Goal: Navigation & Orientation: Find specific page/section

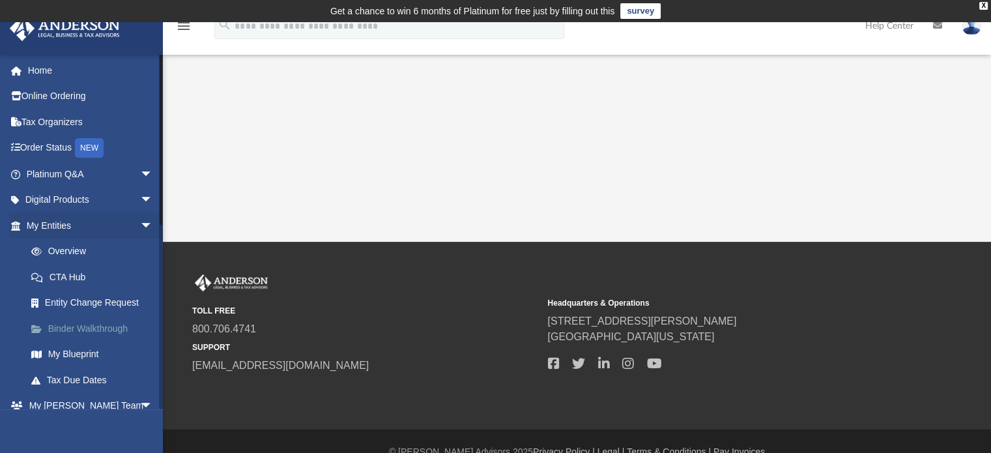
click at [95, 324] on link "Binder Walkthrough" at bounding box center [95, 328] width 154 height 26
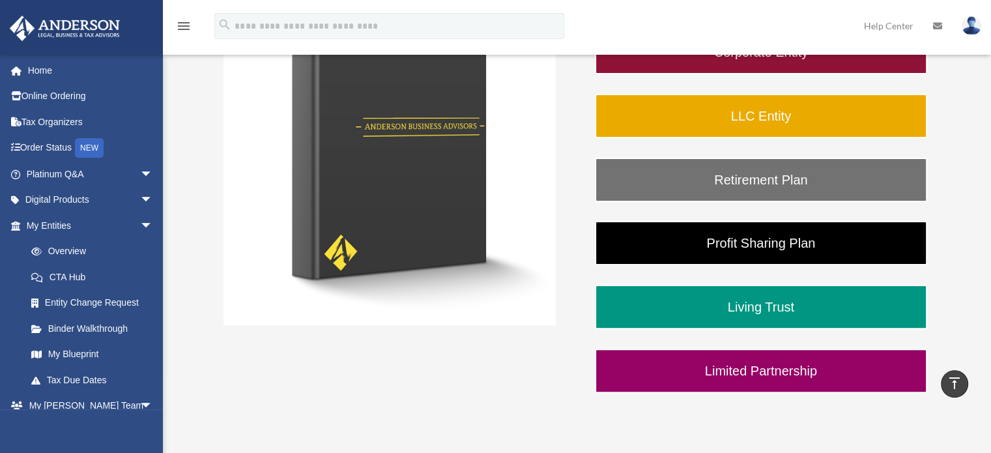
scroll to position [248, 0]
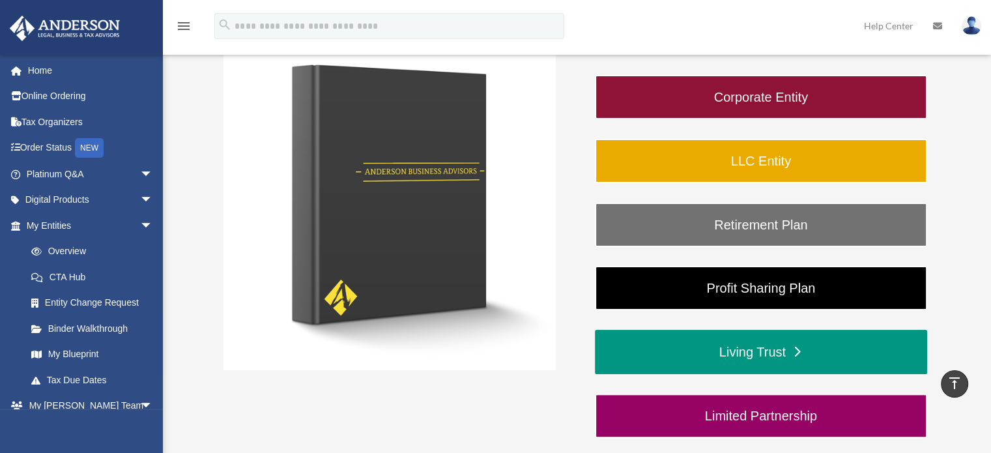
click at [772, 350] on link "Living Trust" at bounding box center [761, 352] width 332 height 44
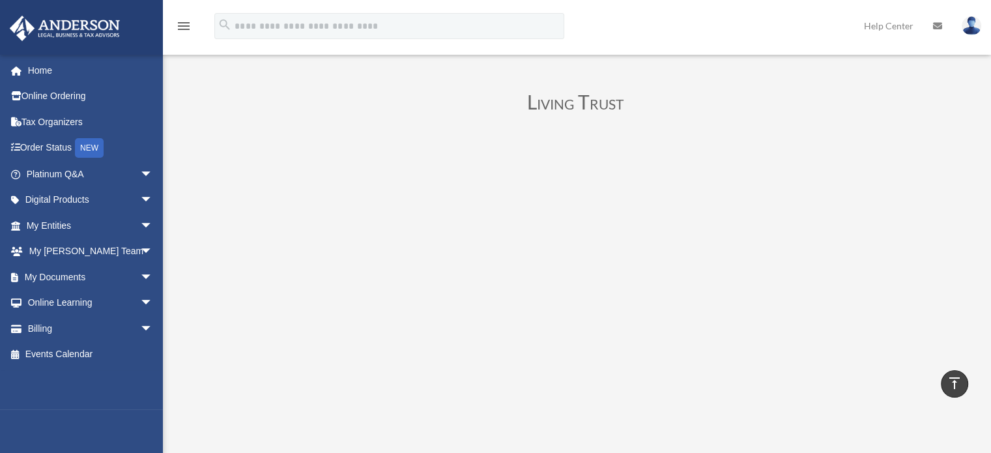
scroll to position [10, 0]
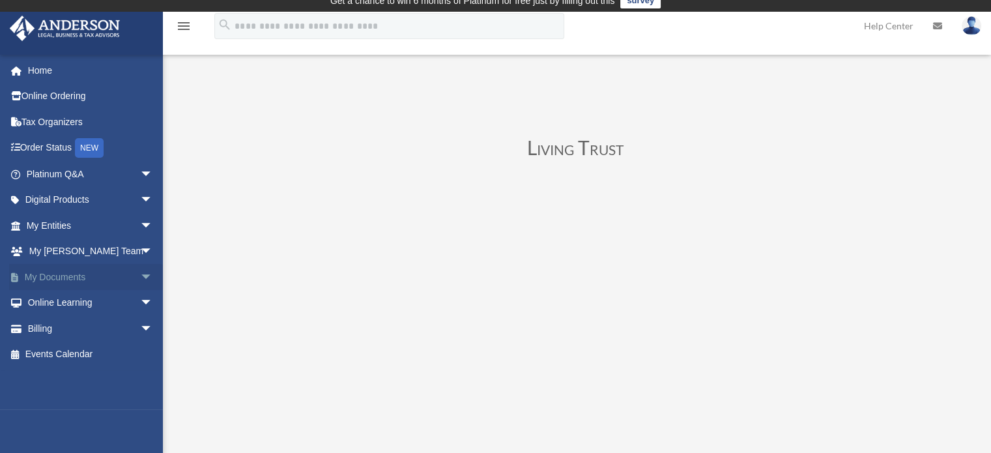
click at [95, 277] on link "My Documents arrow_drop_down" at bounding box center [91, 277] width 164 height 26
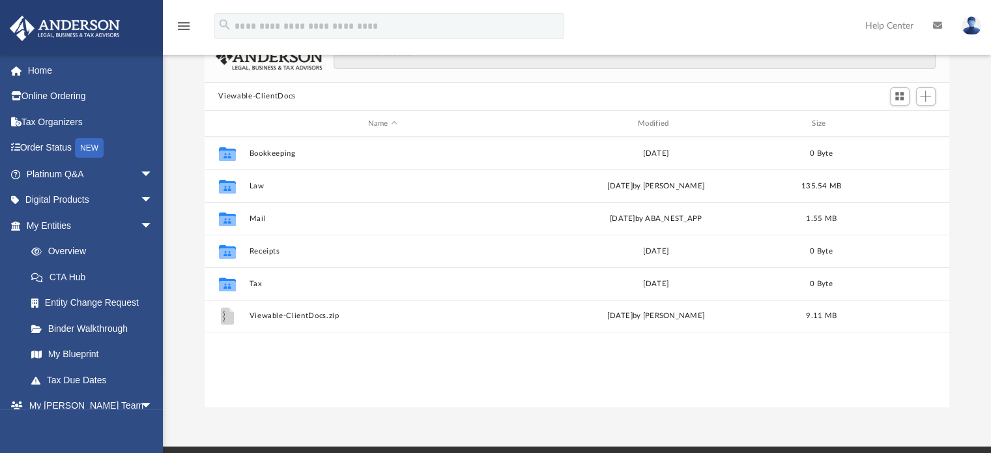
scroll to position [113, 0]
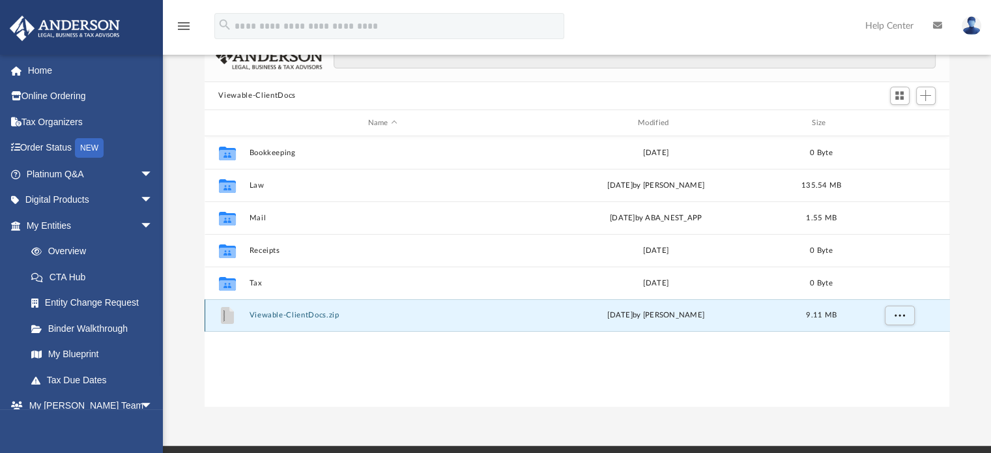
click at [284, 315] on button "Viewable-ClientDocs.zip" at bounding box center [382, 316] width 267 height 8
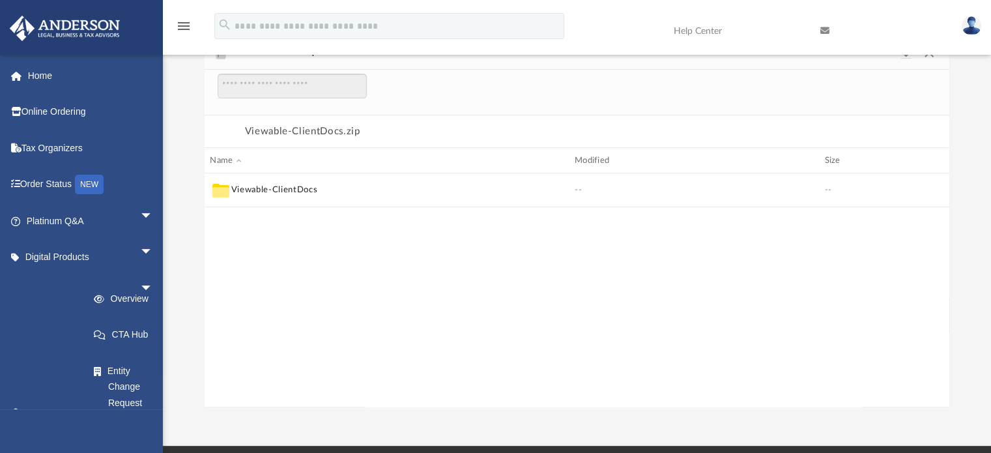
scroll to position [248, 735]
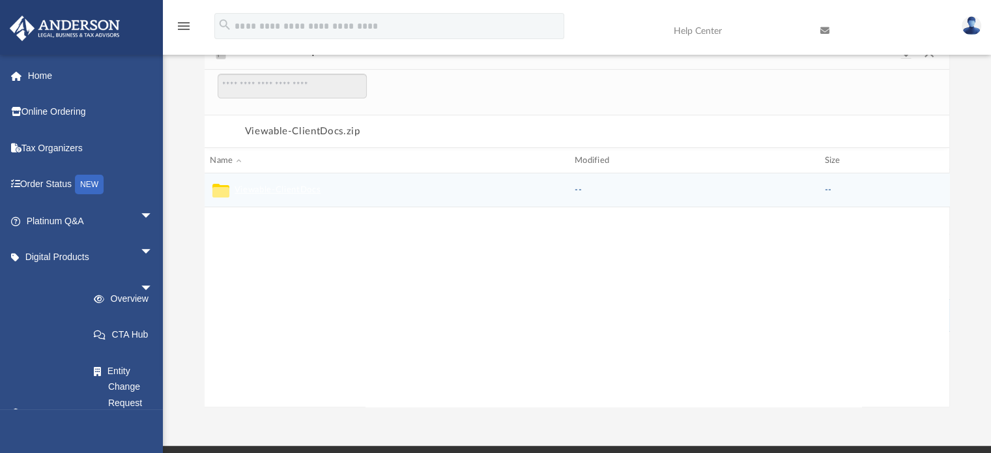
click at [278, 187] on button "Viewable-ClientDocs" at bounding box center [277, 190] width 86 height 12
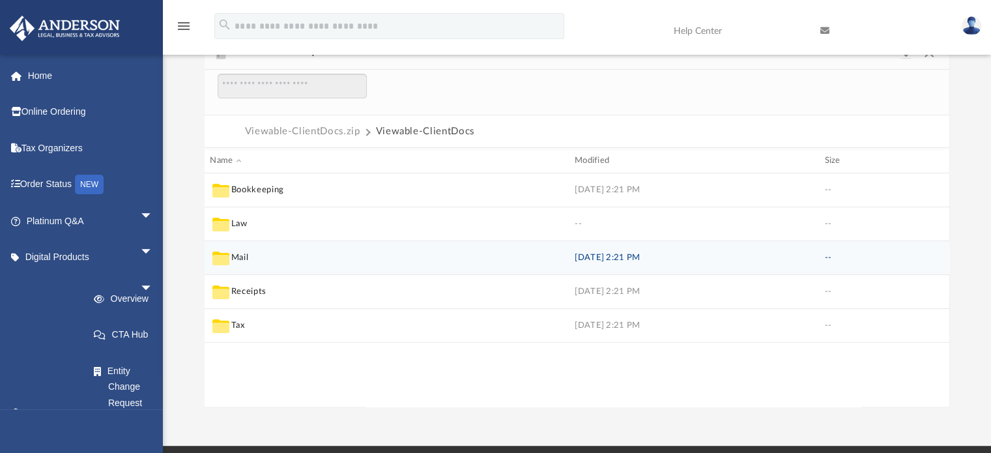
click at [267, 256] on span "Mail" at bounding box center [382, 258] width 345 height 21
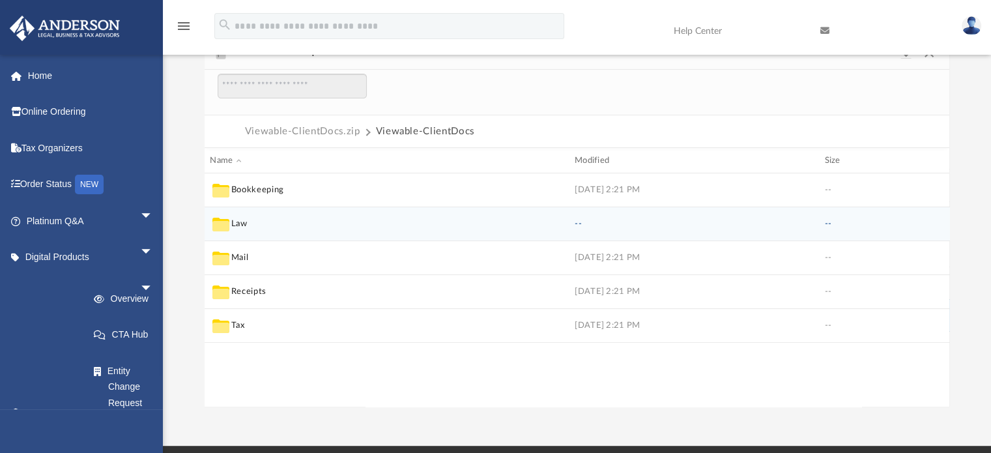
click at [214, 222] on icon "grid" at bounding box center [220, 226] width 17 height 10
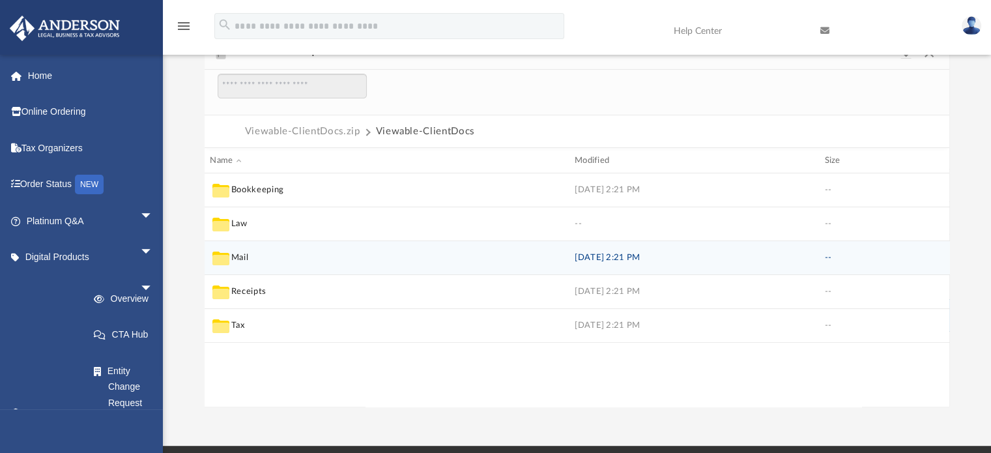
click at [218, 257] on icon "grid" at bounding box center [220, 260] width 17 height 10
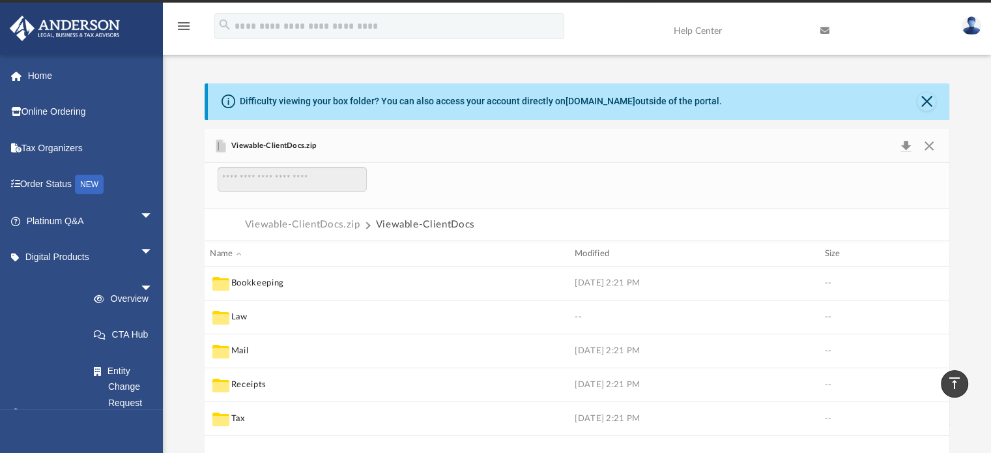
scroll to position [0, 0]
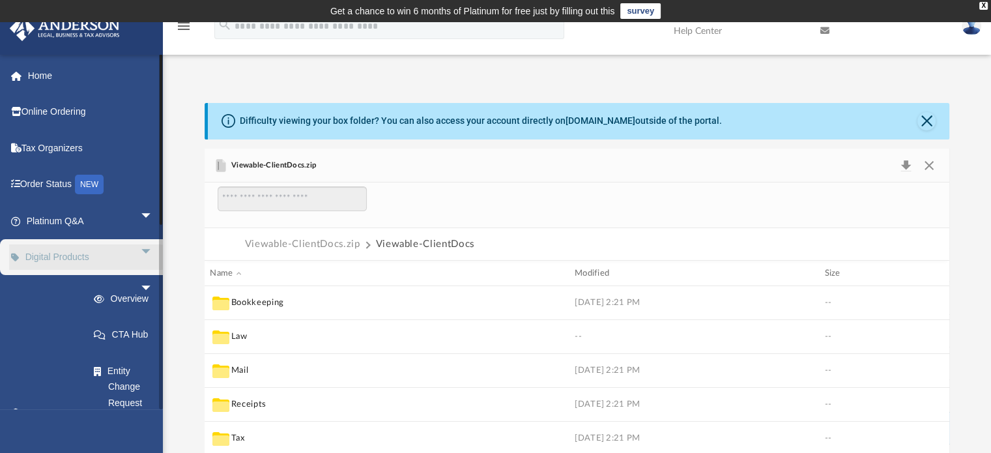
click at [140, 254] on span "arrow_drop_down" at bounding box center [153, 252] width 26 height 27
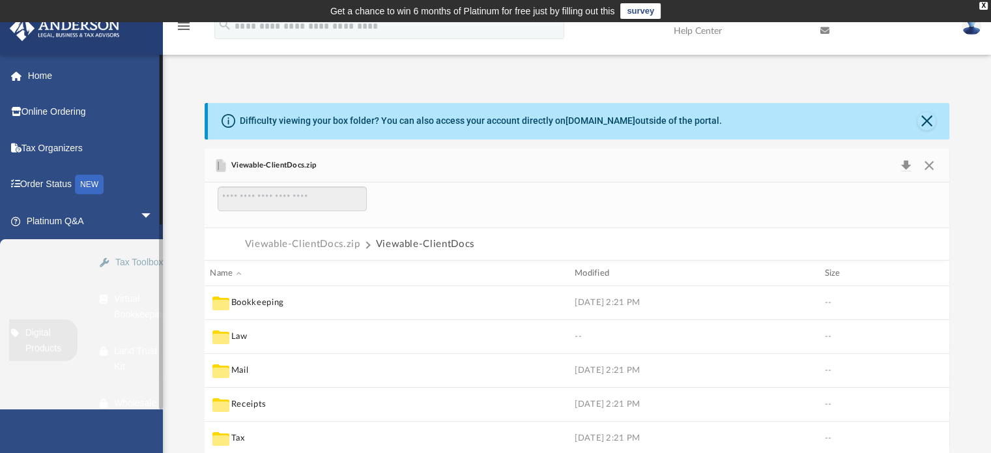
click at [138, 252] on link "Tax Toolbox" at bounding box center [151, 263] width 128 height 26
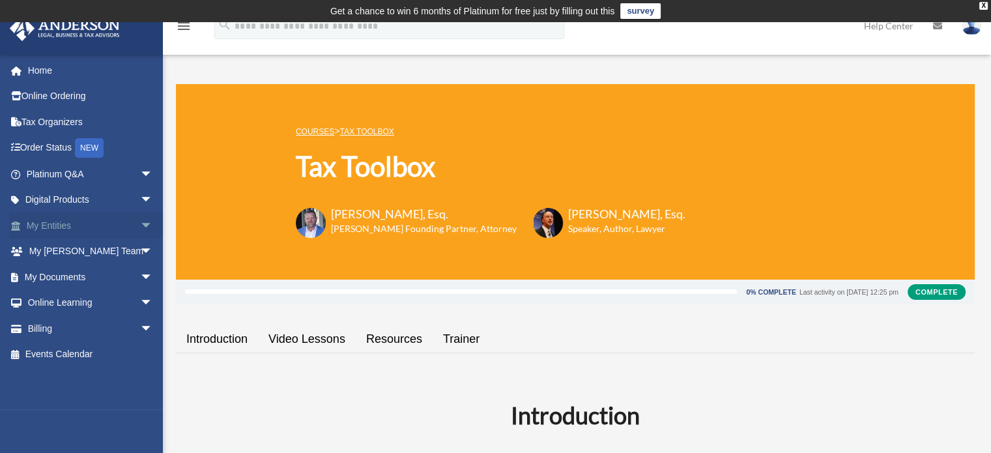
click at [140, 225] on span "arrow_drop_down" at bounding box center [153, 225] width 26 height 27
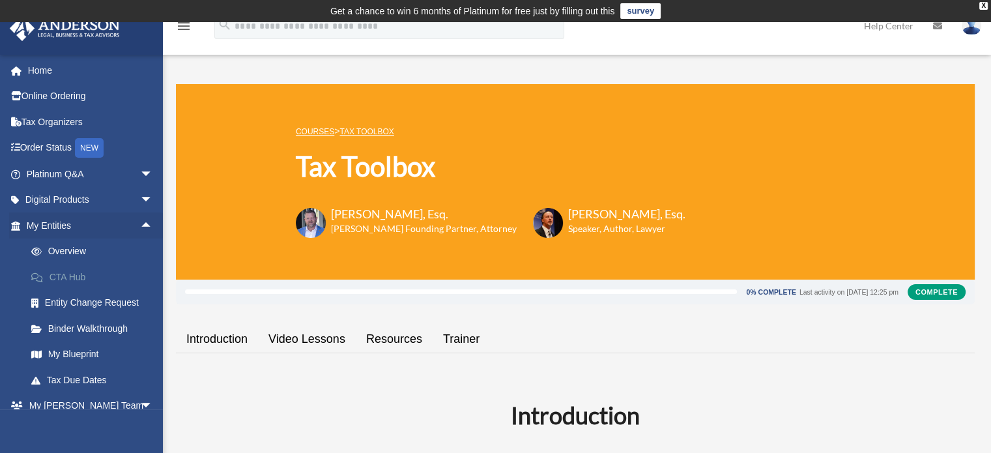
click at [63, 280] on link "CTA Hub" at bounding box center [95, 277] width 154 height 26
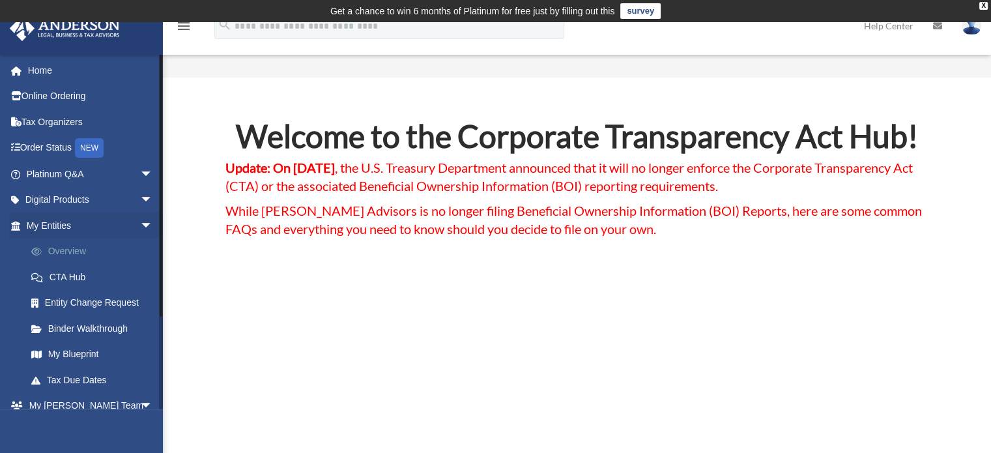
click at [63, 248] on link "Overview" at bounding box center [95, 252] width 154 height 26
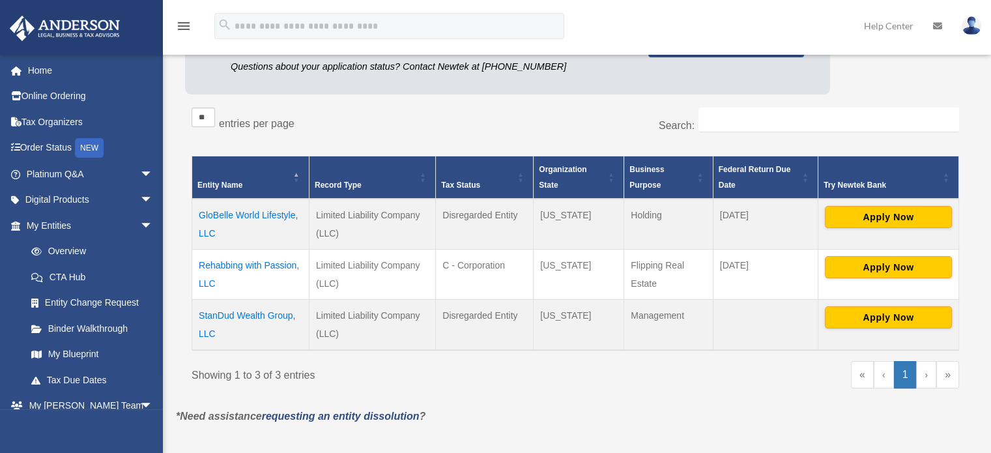
scroll to position [196, 0]
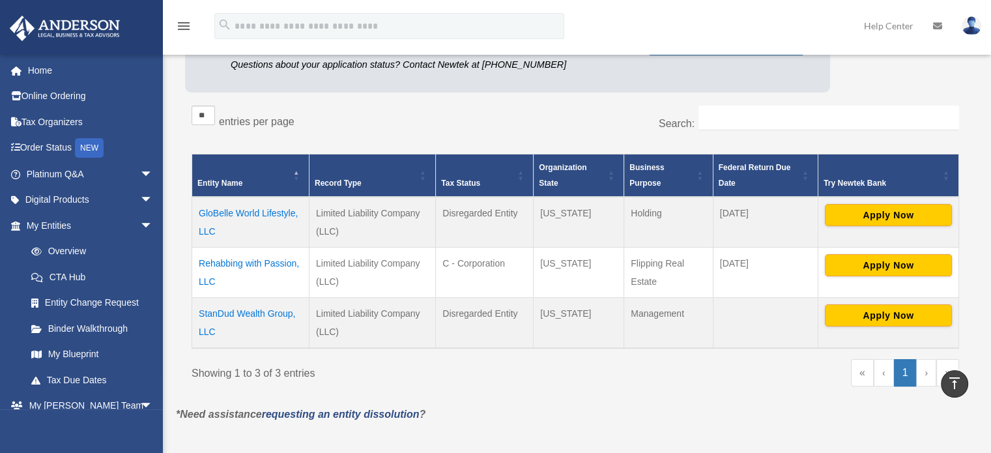
click at [229, 209] on td "GloBelle World Lifestyle, LLC" at bounding box center [250, 222] width 117 height 51
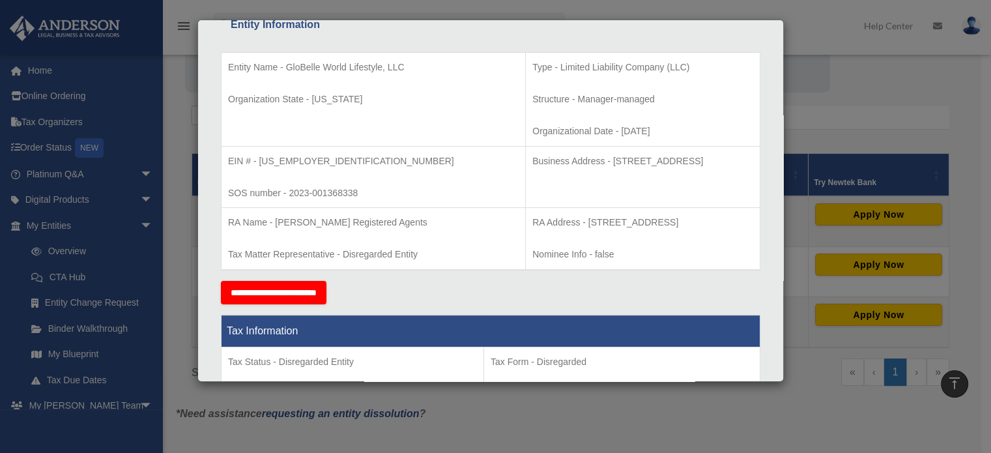
scroll to position [0, 0]
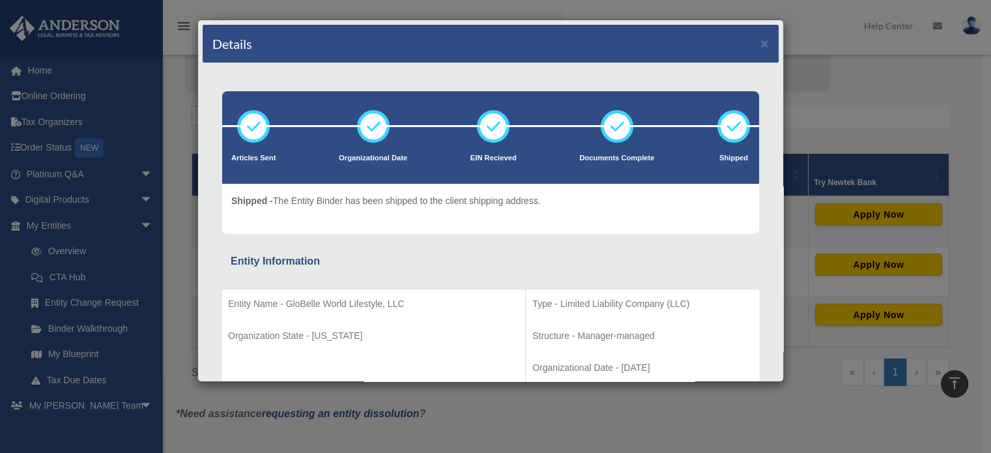
click at [804, 31] on div "Details × Articles Sent Organizational Date" at bounding box center [495, 226] width 991 height 453
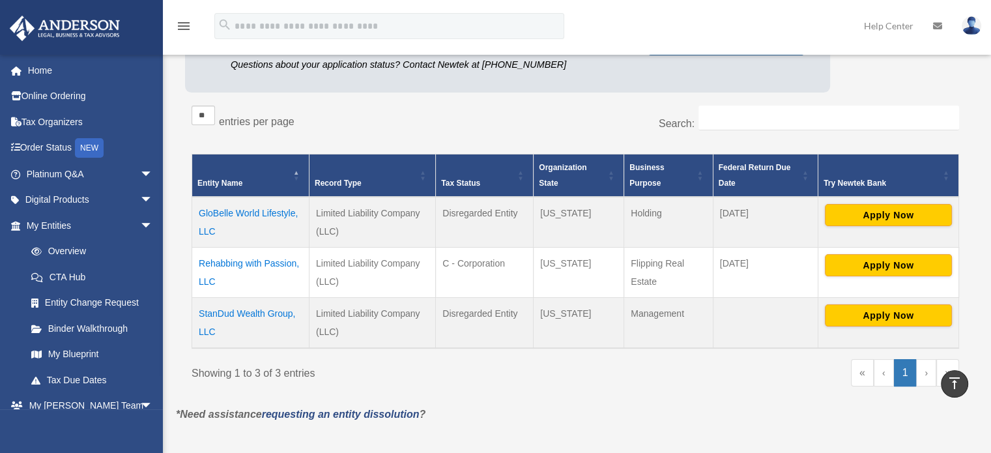
click at [248, 255] on td "Rehabbing with Passion, LLC" at bounding box center [250, 272] width 117 height 50
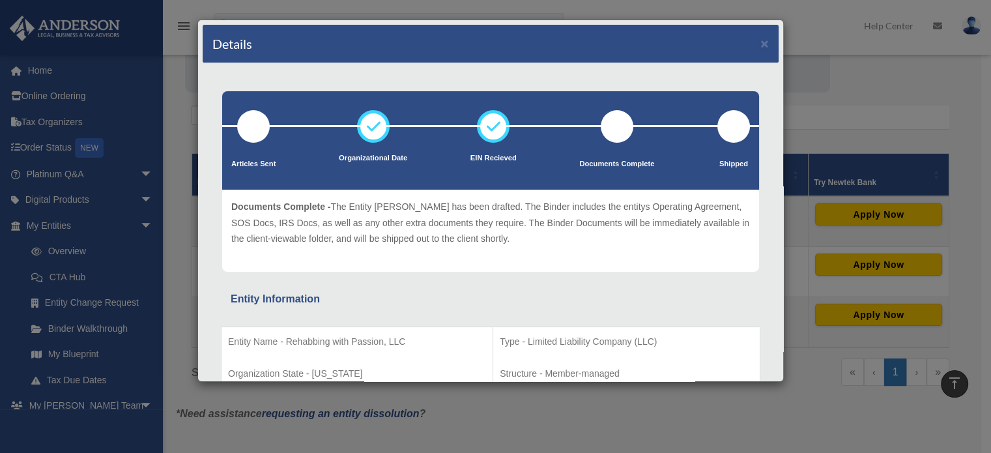
click at [821, 22] on div "Details × Articles Sent Organizational Date" at bounding box center [495, 226] width 991 height 453
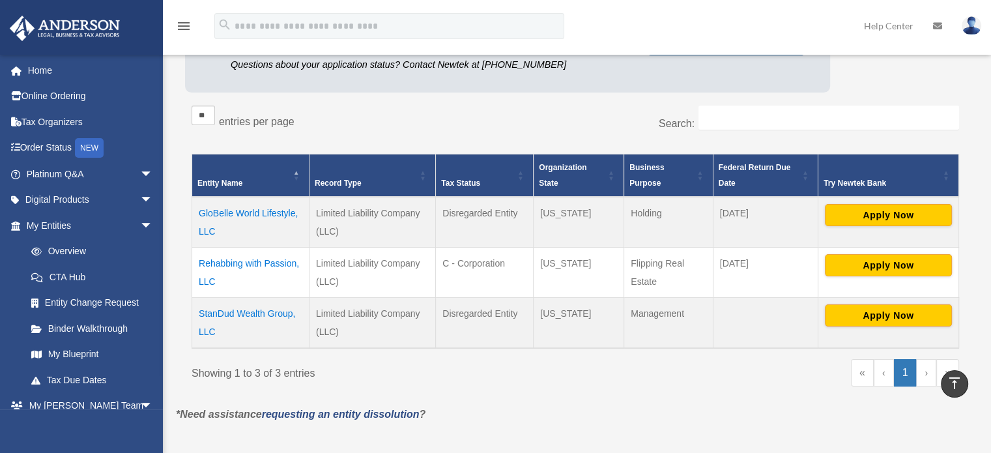
click at [231, 309] on td "StanDud Wealth Group, LLC" at bounding box center [250, 322] width 117 height 51
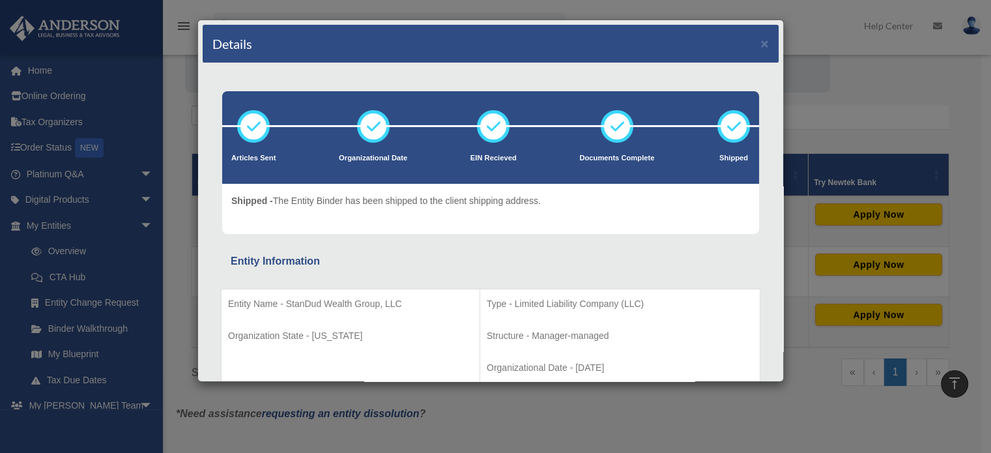
click at [810, 20] on div "Details × Articles Sent Organizational Date" at bounding box center [495, 226] width 991 height 453
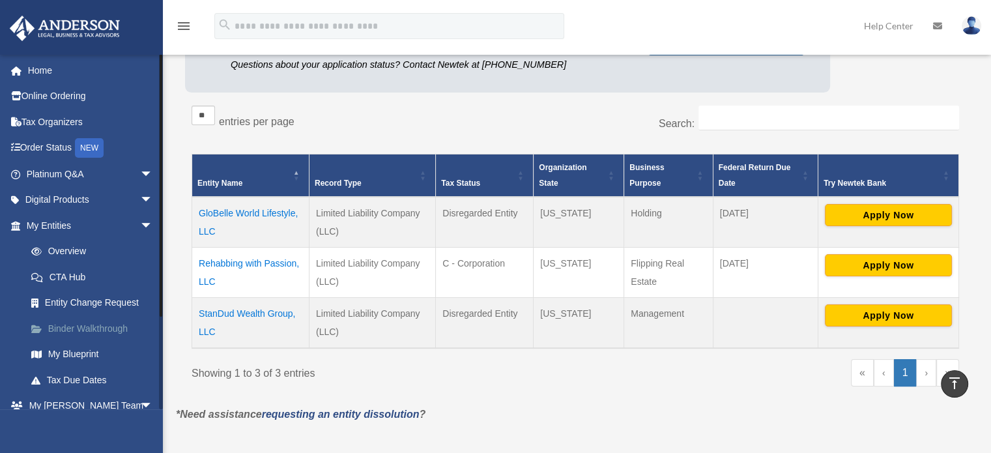
click at [72, 323] on link "Binder Walkthrough" at bounding box center [95, 328] width 154 height 26
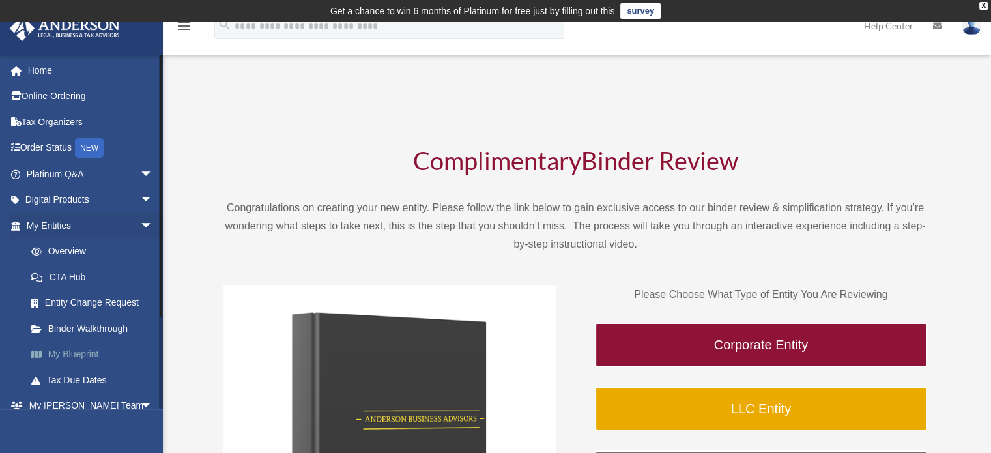
click at [74, 347] on link "My Blueprint" at bounding box center [95, 355] width 154 height 26
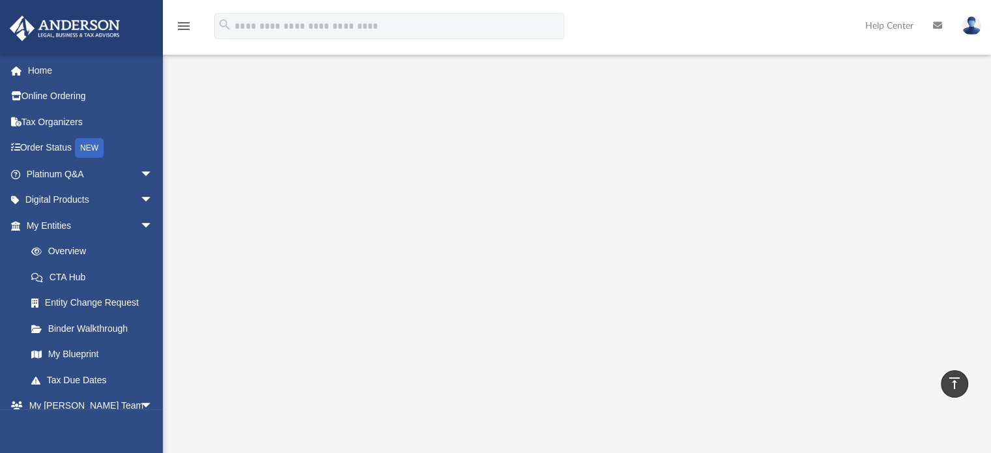
scroll to position [57, 0]
click at [37, 65] on link "Home" at bounding box center [91, 70] width 164 height 26
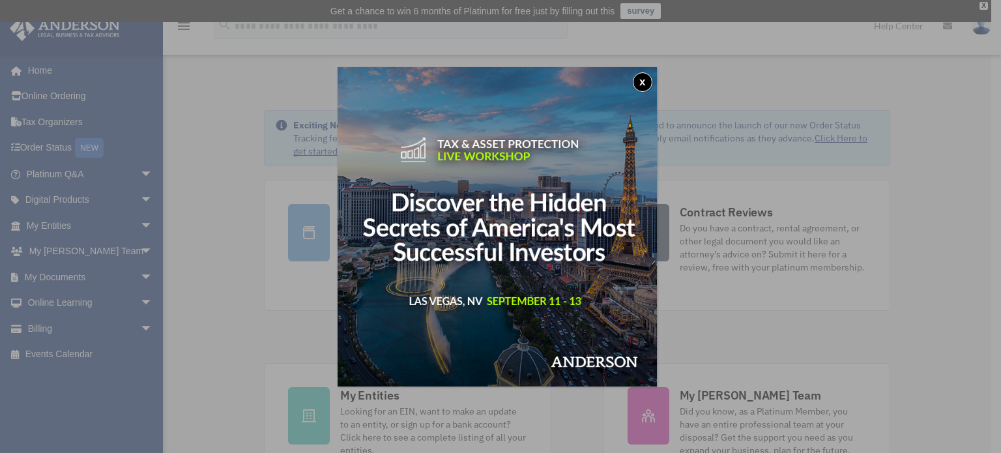
click at [652, 80] on button "x" at bounding box center [643, 82] width 20 height 20
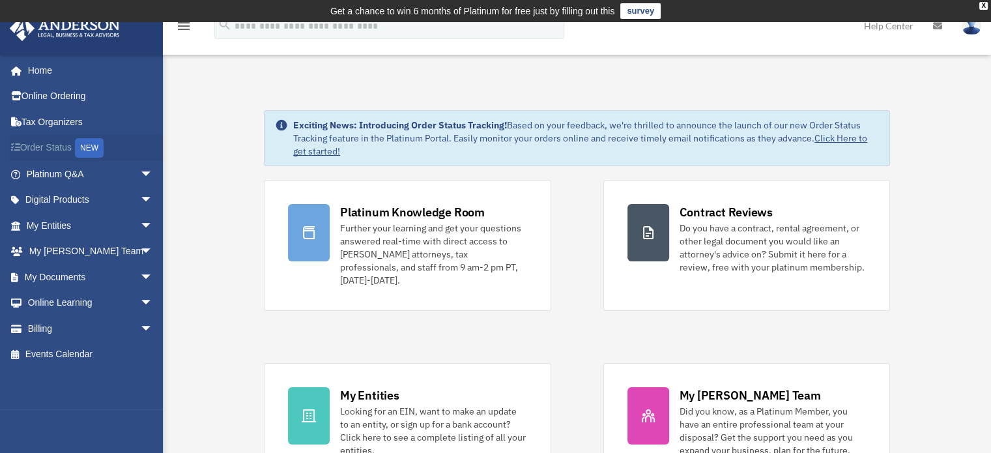
click at [48, 149] on link "Order Status NEW" at bounding box center [91, 148] width 164 height 27
click at [140, 198] on span "arrow_drop_down" at bounding box center [153, 200] width 26 height 27
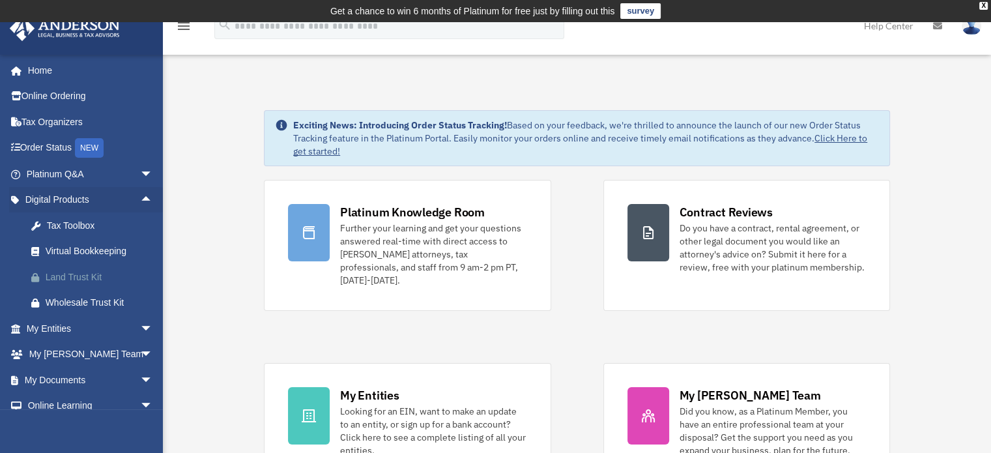
click at [76, 276] on div "Land Trust Kit" at bounding box center [101, 277] width 111 height 16
click at [79, 304] on div "Wholesale Trust Kit" at bounding box center [101, 303] width 111 height 16
click at [92, 250] on div "Virtual Bookkeeping" at bounding box center [101, 251] width 111 height 16
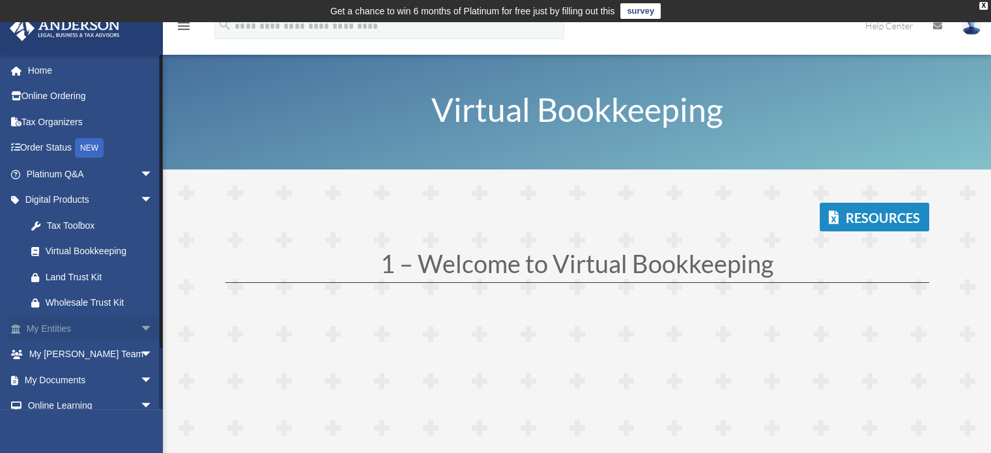
click at [140, 327] on span "arrow_drop_down" at bounding box center [153, 328] width 26 height 27
click at [140, 325] on span "arrow_drop_up" at bounding box center [153, 328] width 26 height 27
click at [140, 197] on span "arrow_drop_down" at bounding box center [153, 200] width 26 height 27
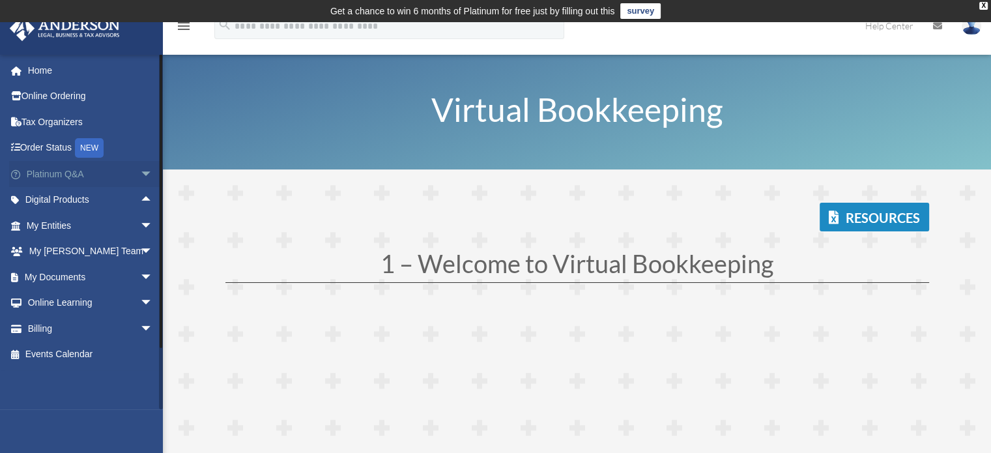
click at [140, 173] on span "arrow_drop_down" at bounding box center [153, 174] width 26 height 27
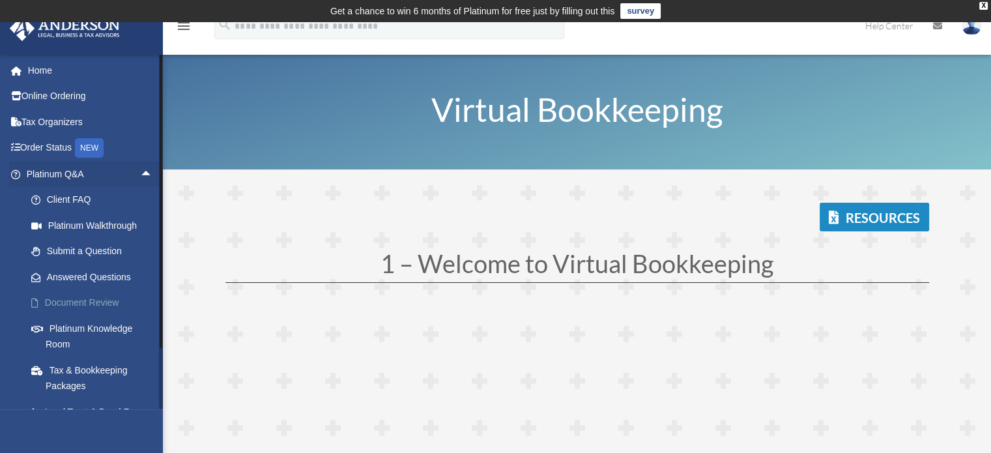
click at [78, 297] on link "Document Review" at bounding box center [95, 303] width 154 height 26
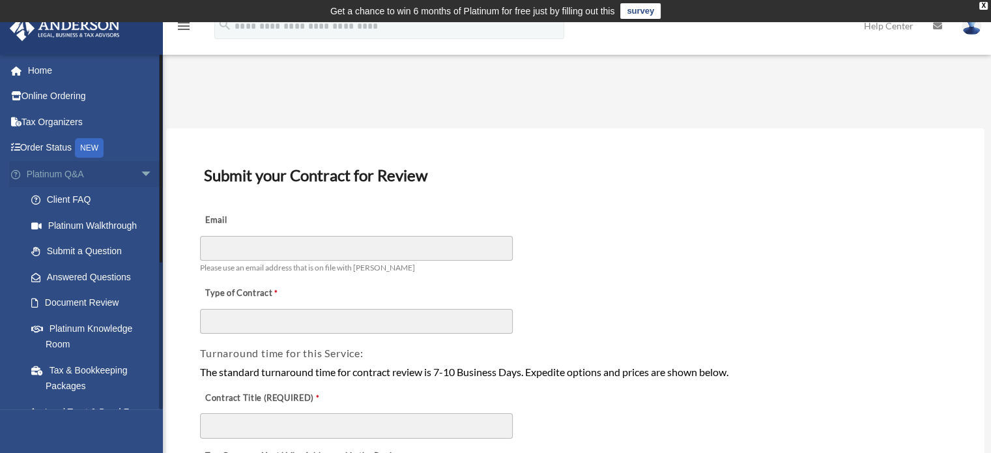
click at [140, 175] on span "arrow_drop_down" at bounding box center [153, 174] width 26 height 27
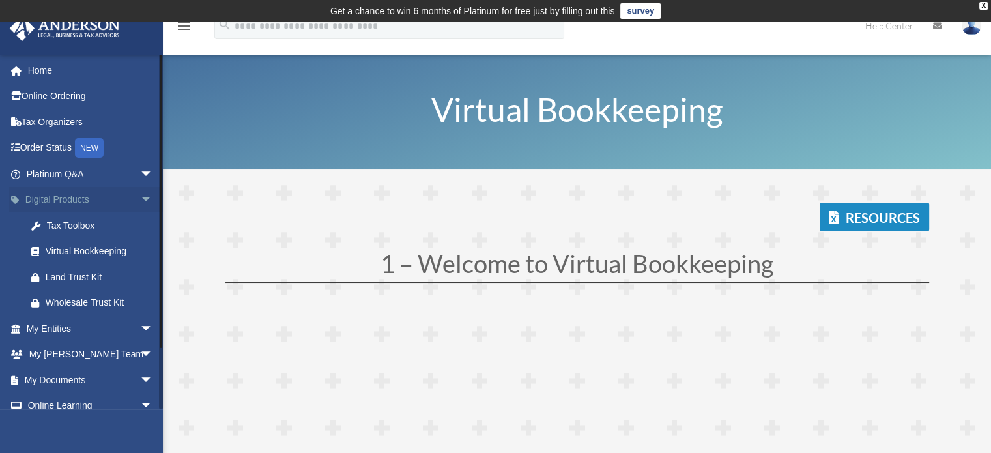
click at [140, 200] on span "arrow_drop_down" at bounding box center [153, 200] width 26 height 27
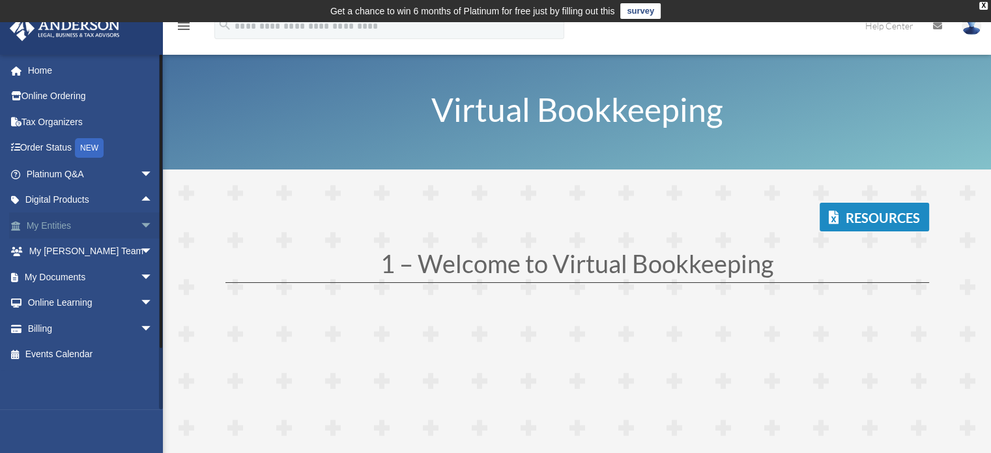
click at [140, 224] on span "arrow_drop_down" at bounding box center [153, 225] width 26 height 27
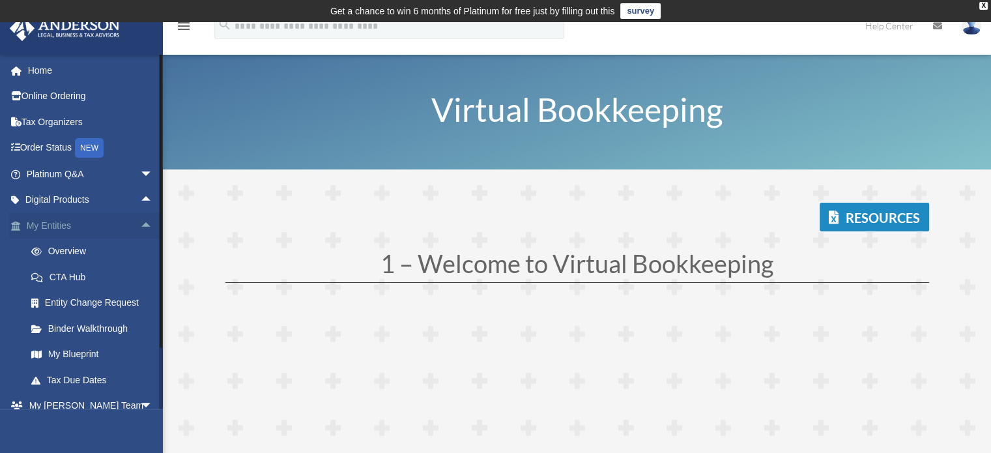
click at [140, 224] on span "arrow_drop_up" at bounding box center [153, 225] width 26 height 27
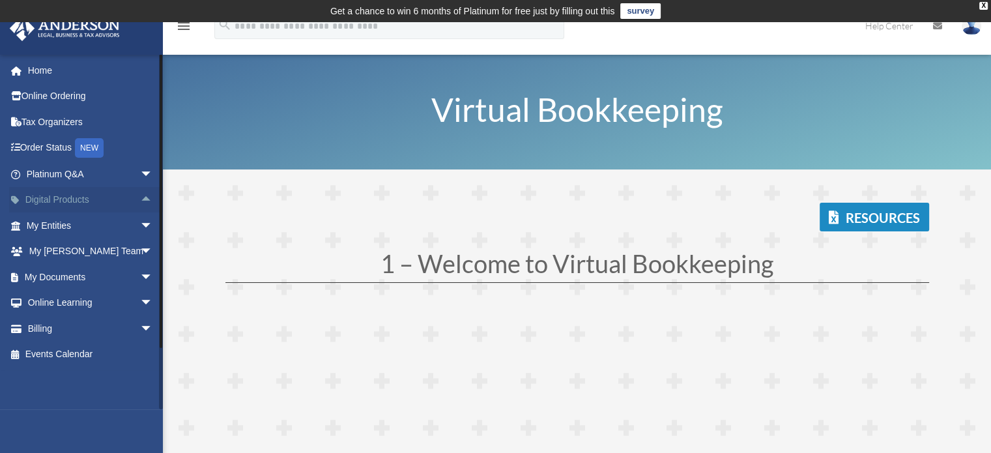
click at [140, 200] on span "arrow_drop_up" at bounding box center [153, 200] width 26 height 27
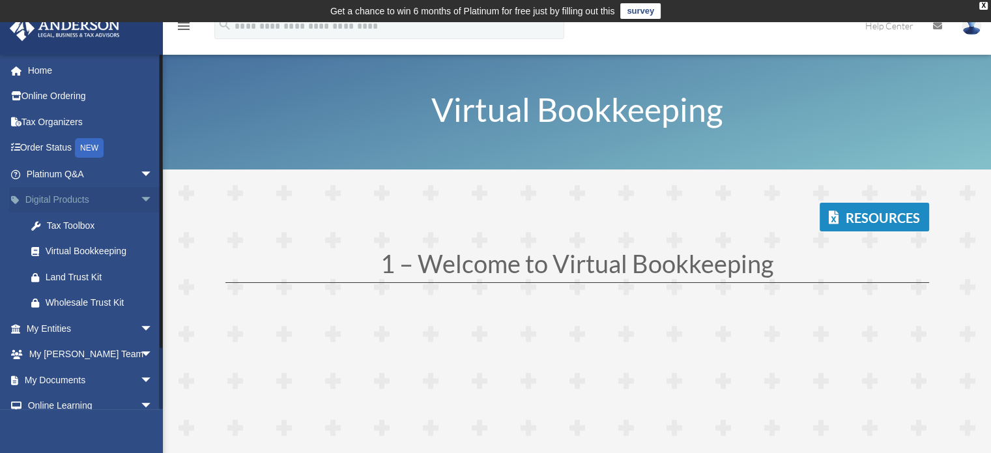
click at [140, 200] on span "arrow_drop_down" at bounding box center [153, 200] width 26 height 27
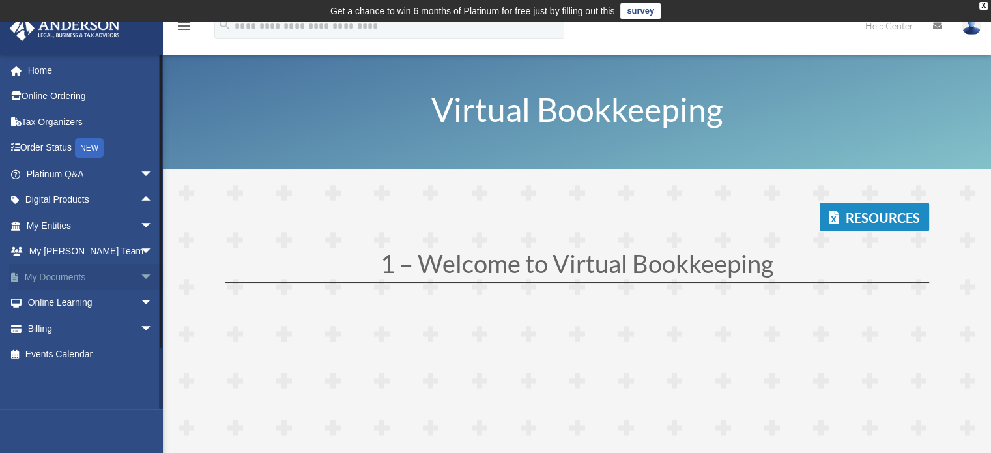
click at [140, 276] on span "arrow_drop_down" at bounding box center [153, 277] width 26 height 27
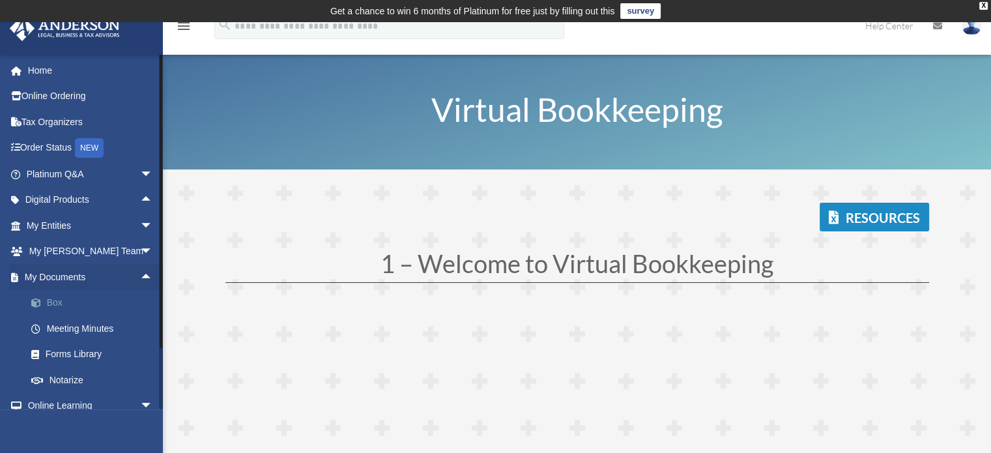
click at [55, 304] on link "Box" at bounding box center [95, 303] width 154 height 26
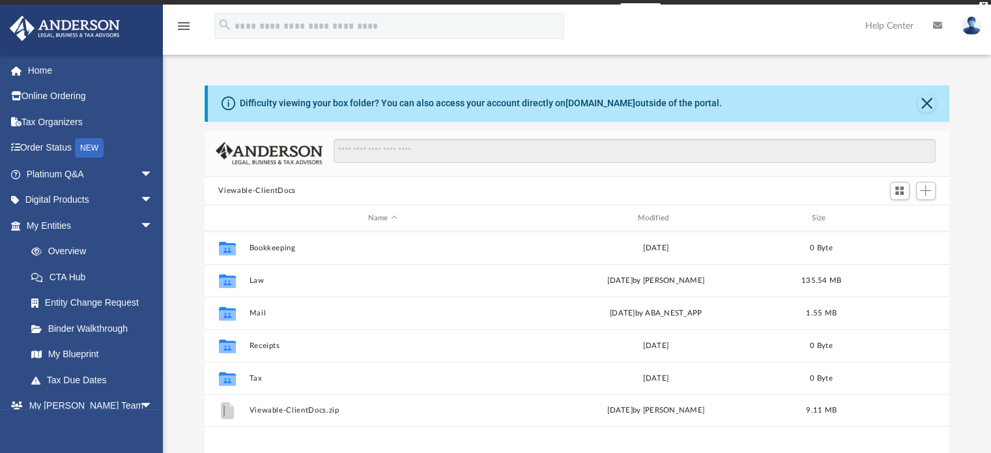
scroll to position [286, 735]
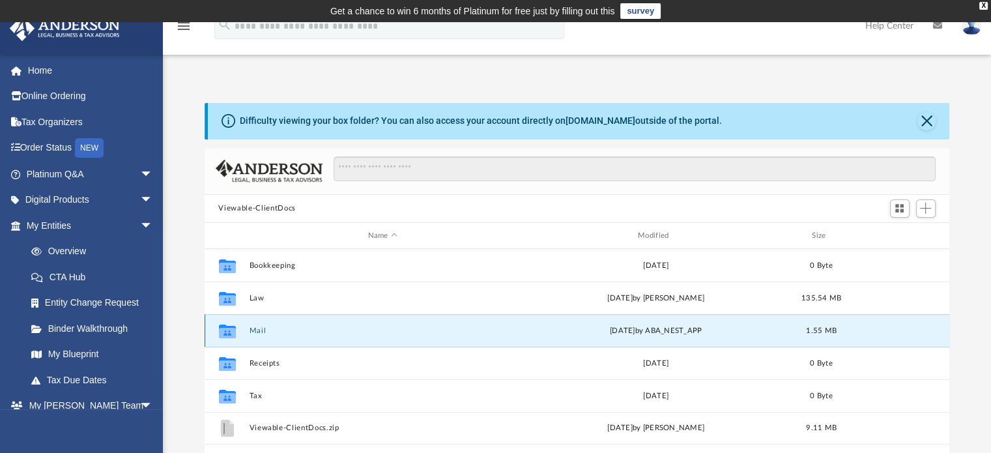
click at [268, 330] on button "Mail" at bounding box center [382, 331] width 267 height 8
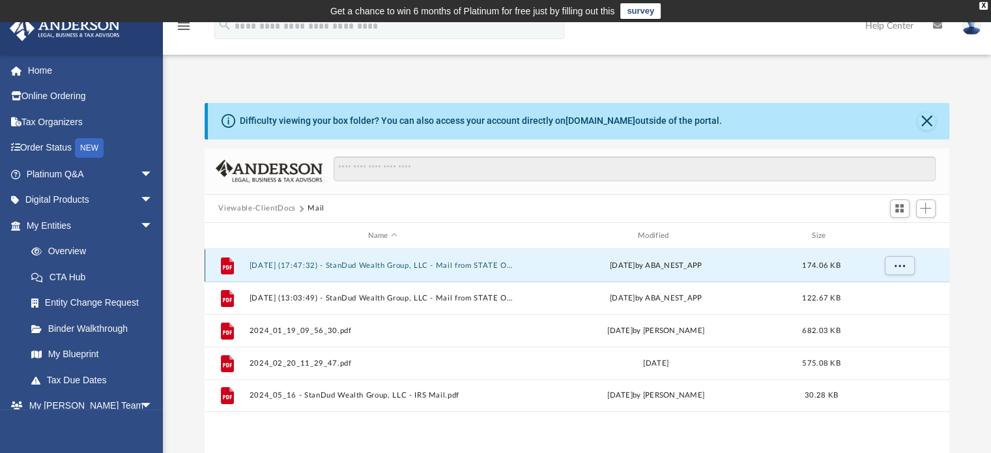
click at [420, 263] on button "2024.06.12 (17:47:32) - StanDud Wealth Group, LLC - Mail from STATE OF TENNESSE…" at bounding box center [382, 265] width 267 height 8
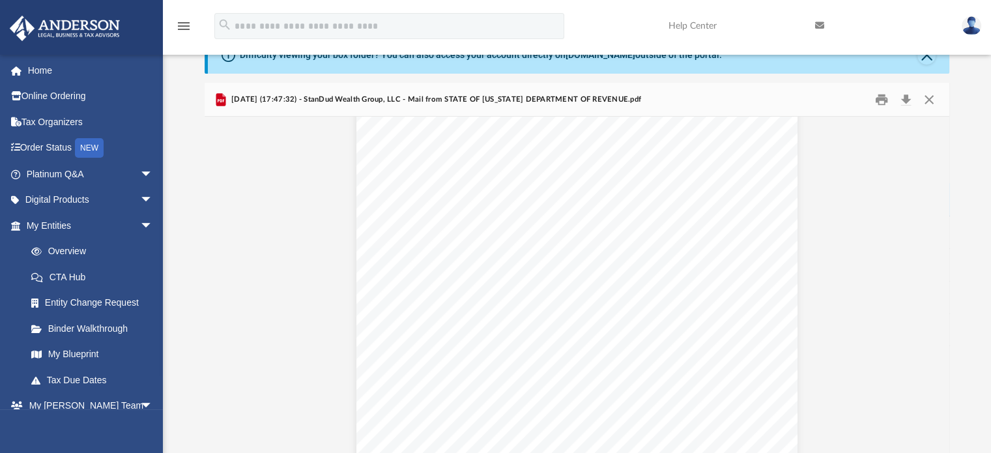
scroll to position [0, 0]
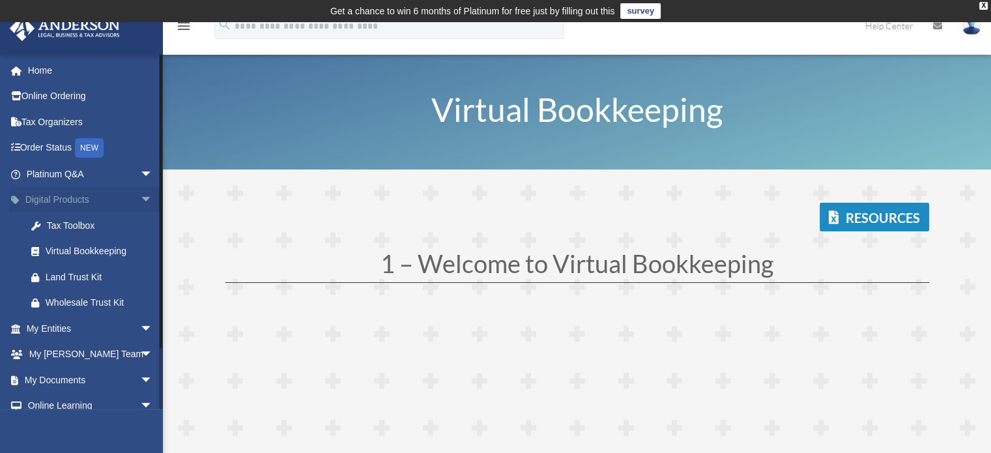
click at [140, 197] on span "arrow_drop_down" at bounding box center [153, 200] width 26 height 27
